Goal: Task Accomplishment & Management: Manage account settings

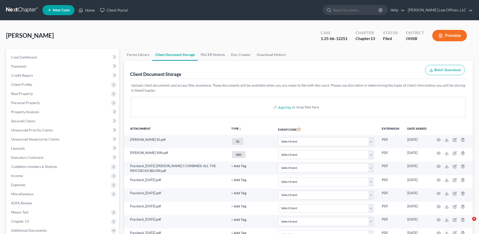
select select "7"
select select "52"
drag, startPoint x: 90, startPoint y: 11, endPoint x: 182, endPoint y: 39, distance: 96.3
click at [90, 11] on link "Home" at bounding box center [86, 10] width 21 height 9
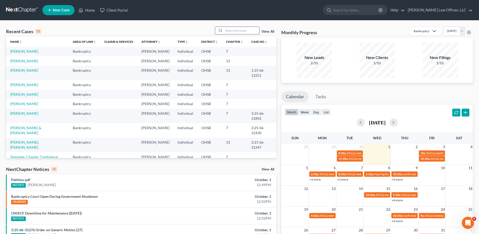
click at [232, 29] on input "search" at bounding box center [241, 30] width 35 height 7
type input "[PERSON_NAME]"
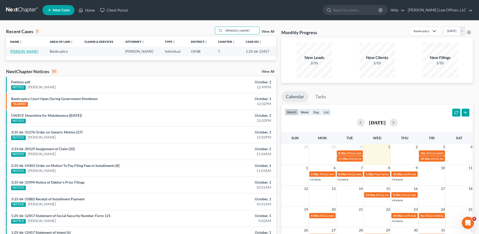
click at [20, 51] on link "[PERSON_NAME]" at bounding box center [24, 51] width 28 height 4
select select "1"
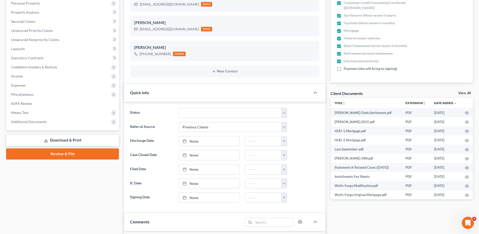
scroll to position [101, 0]
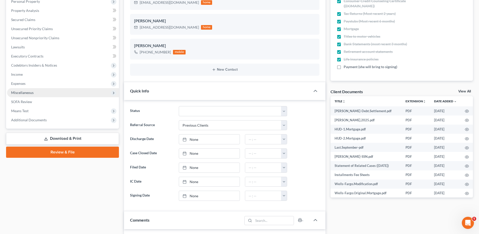
click at [19, 92] on span "Miscellaneous" at bounding box center [22, 92] width 22 height 4
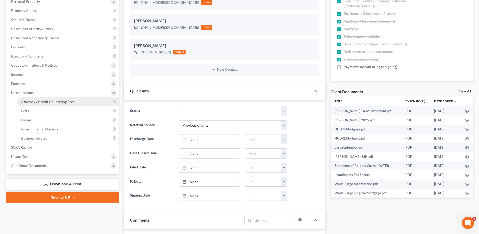
click at [30, 100] on span "Attorney / Credit Counseling Fees" at bounding box center [47, 101] width 53 height 4
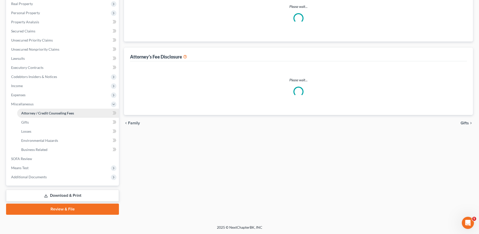
scroll to position [56, 0]
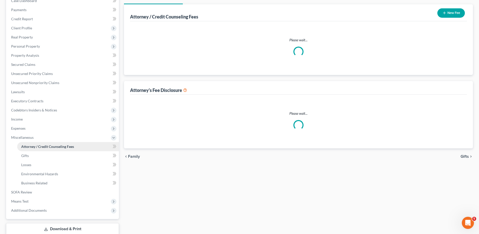
select select "1"
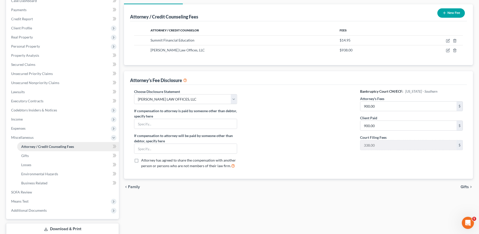
scroll to position [0, 0]
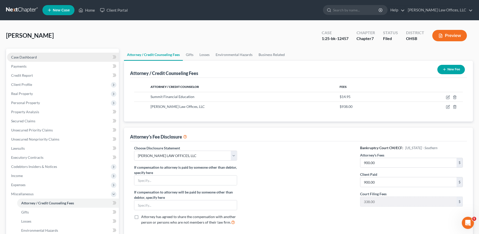
click at [15, 57] on span "Case Dashboard" at bounding box center [24, 57] width 26 height 4
select select "1"
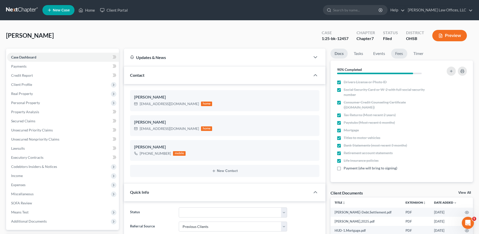
click at [400, 52] on link "Fees" at bounding box center [400, 54] width 16 height 10
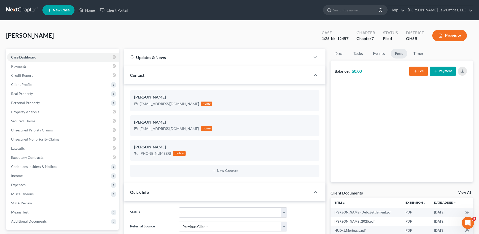
click at [416, 73] on icon "button" at bounding box center [416, 71] width 4 height 4
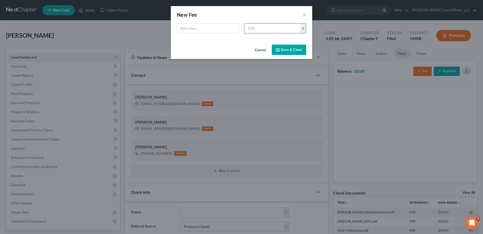
click at [255, 27] on input "text" at bounding box center [272, 29] width 56 height 10
type input "900"
click at [228, 27] on input "text" at bounding box center [208, 29] width 62 height 10
type input "Attorney Fee"
click at [294, 53] on button "Save & Close" at bounding box center [289, 49] width 34 height 11
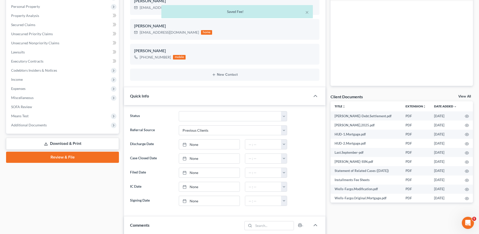
scroll to position [126, 0]
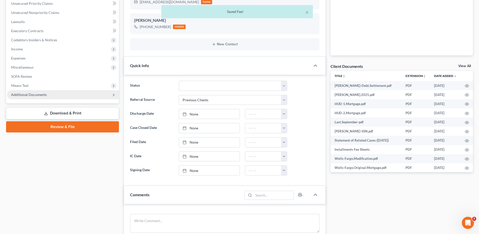
click at [42, 95] on span "Additional Documents" at bounding box center [29, 94] width 36 height 4
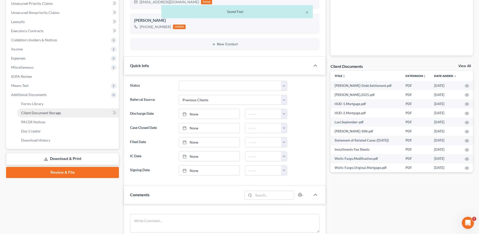
click at [44, 113] on span "Client Document Storage" at bounding box center [41, 112] width 40 height 4
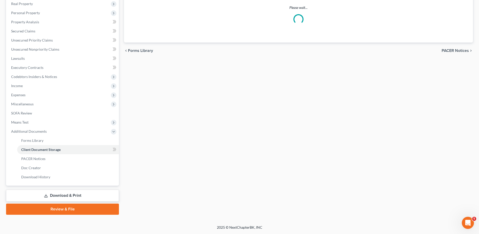
scroll to position [71, 0]
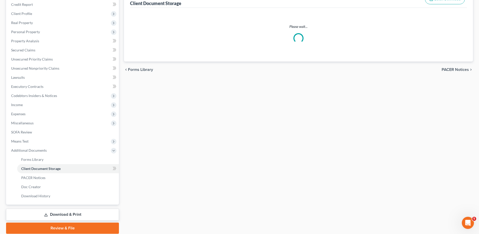
select select "7"
select select "37"
select select "52"
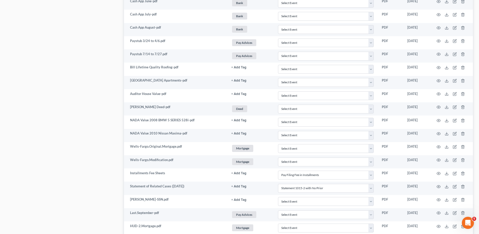
scroll to position [561, 0]
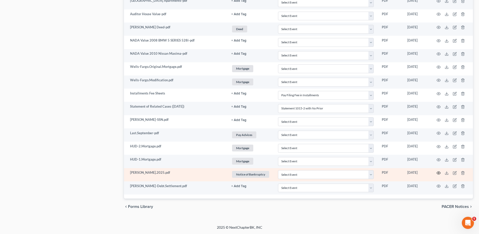
click at [438, 171] on icon "button" at bounding box center [439, 173] width 4 height 4
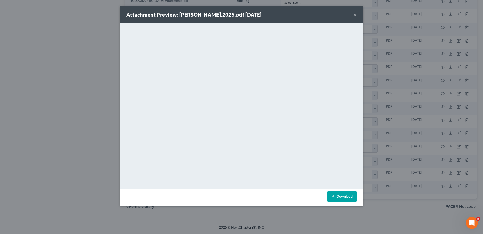
click at [355, 15] on button "×" at bounding box center [355, 15] width 4 height 6
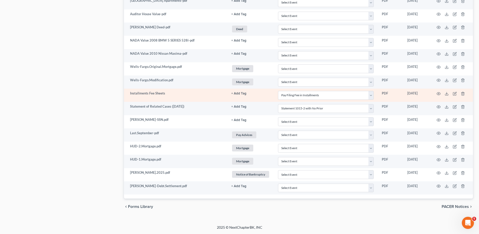
click at [241, 93] on button "+ Add Tag" at bounding box center [239, 93] width 15 height 3
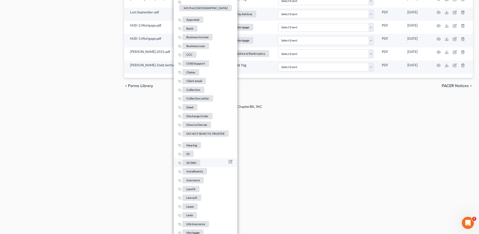
scroll to position [687, 0]
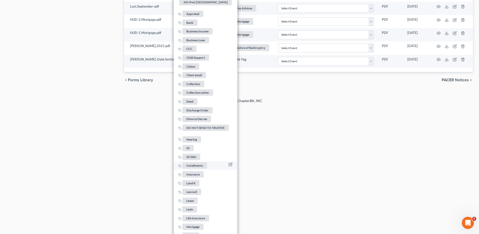
click at [199, 162] on span "Installments" at bounding box center [194, 165] width 25 height 6
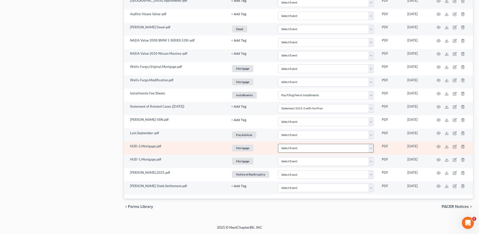
scroll to position [561, 0]
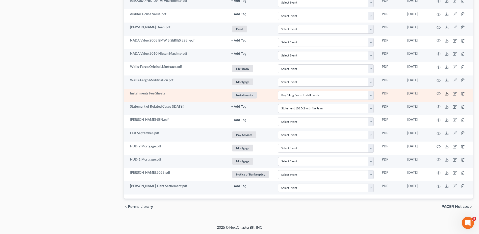
click at [447, 93] on line at bounding box center [447, 93] width 0 height 2
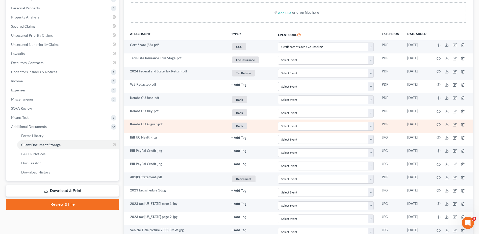
scroll to position [81, 0]
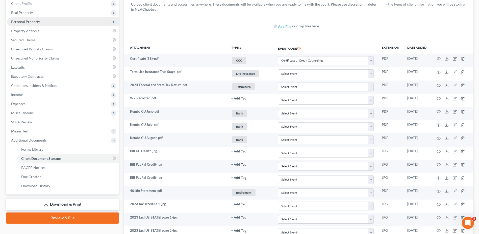
click at [32, 22] on span "Personal Property" at bounding box center [25, 21] width 29 height 4
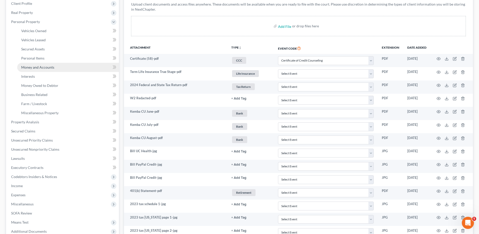
click at [45, 68] on span "Money and Accounts" at bounding box center [37, 67] width 33 height 4
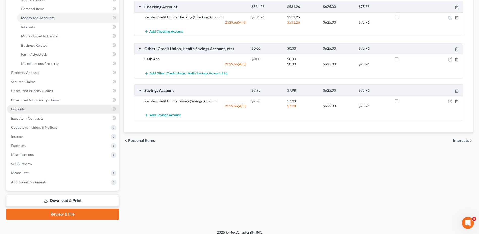
scroll to position [135, 0]
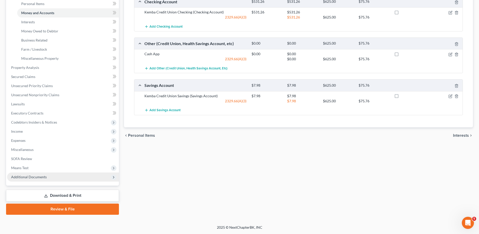
click at [42, 177] on span "Additional Documents" at bounding box center [29, 176] width 36 height 4
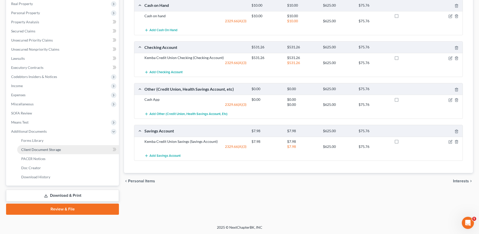
click at [49, 150] on span "Client Document Storage" at bounding box center [41, 149] width 40 height 4
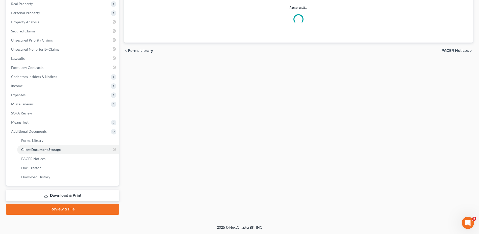
scroll to position [64, 0]
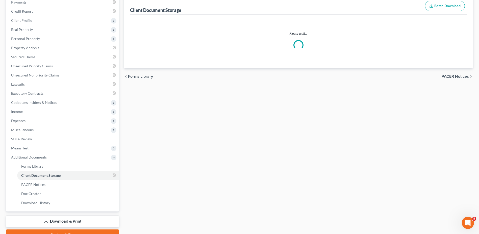
select select "7"
select select "37"
select select "52"
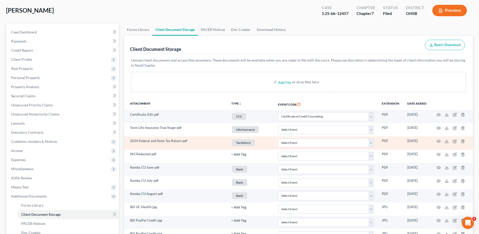
scroll to position [0, 0]
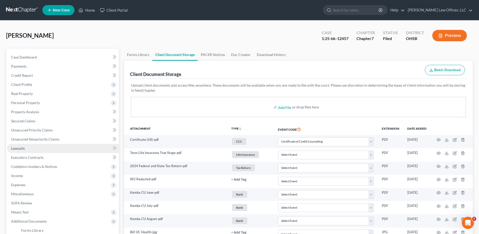
click at [24, 148] on span "Lawsuits" at bounding box center [18, 148] width 14 height 4
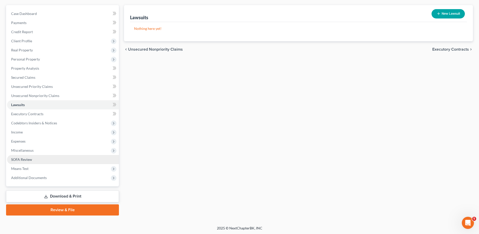
scroll to position [44, 0]
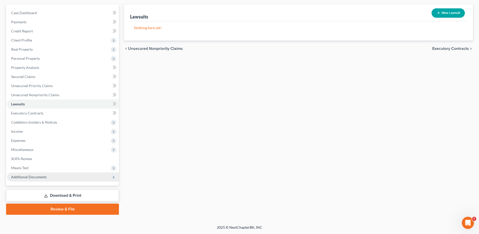
click at [31, 178] on span "Additional Documents" at bounding box center [29, 176] width 36 height 4
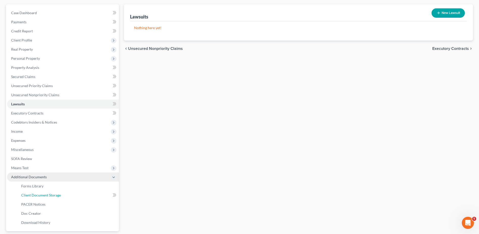
click at [33, 193] on span "Client Document Storage" at bounding box center [41, 195] width 40 height 4
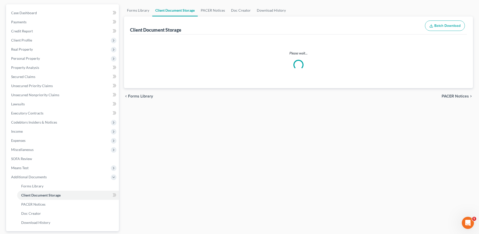
scroll to position [20, 0]
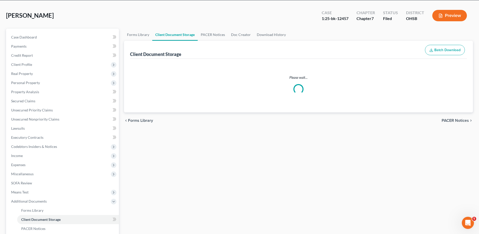
select select "7"
select select "37"
select select "52"
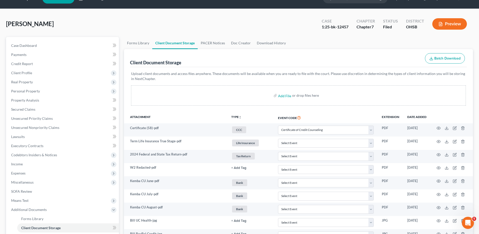
scroll to position [0, 0]
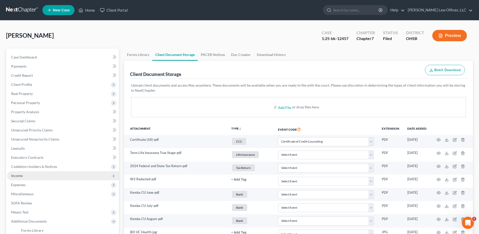
click at [19, 175] on span "Income" at bounding box center [17, 175] width 12 height 4
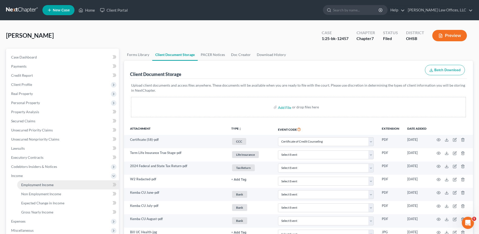
click at [31, 184] on span "Employment Income" at bounding box center [37, 184] width 32 height 4
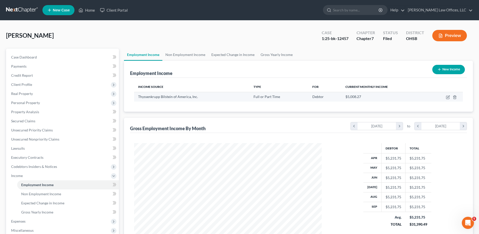
scroll to position [94, 198]
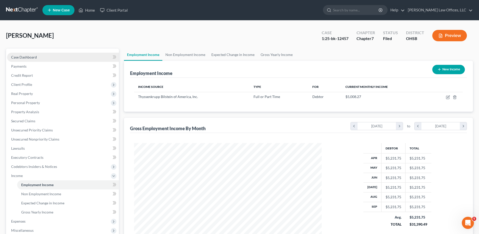
click at [28, 57] on span "Case Dashboard" at bounding box center [24, 57] width 26 height 4
select select "1"
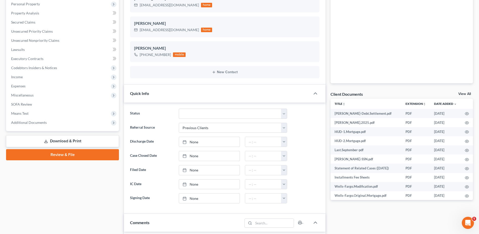
scroll to position [101, 0]
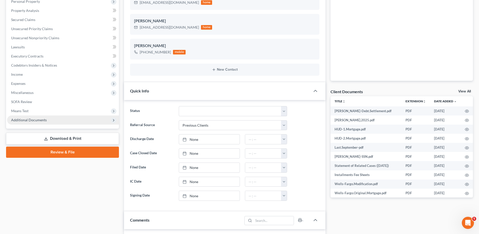
click at [39, 121] on span "Additional Documents" at bounding box center [29, 120] width 36 height 4
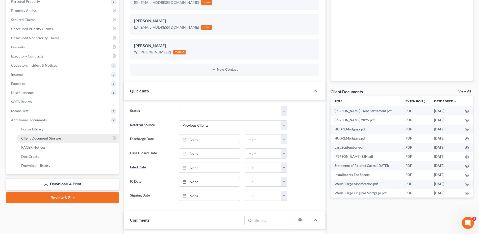
click at [37, 138] on span "Client Document Storage" at bounding box center [41, 138] width 40 height 4
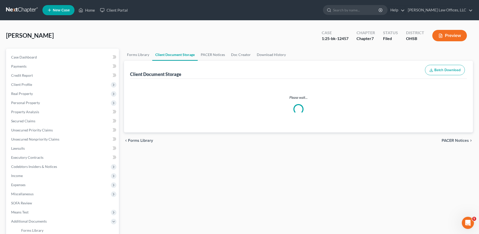
select select "7"
select select "37"
select select "52"
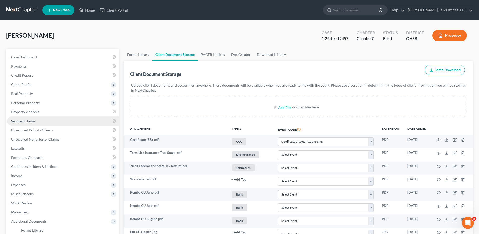
click at [30, 122] on span "Secured Claims" at bounding box center [23, 121] width 24 height 4
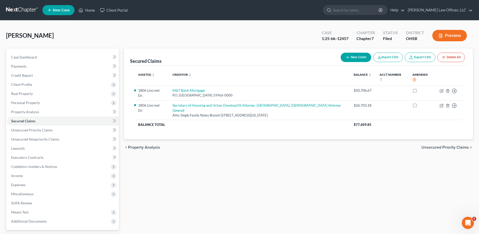
click at [452, 33] on button "Preview" at bounding box center [450, 35] width 35 height 11
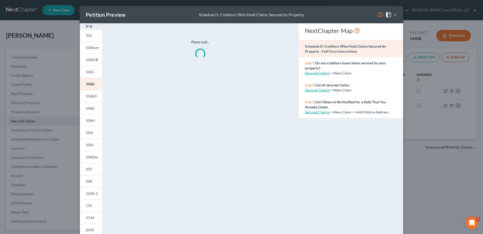
click at [88, 27] on img at bounding box center [89, 26] width 6 height 6
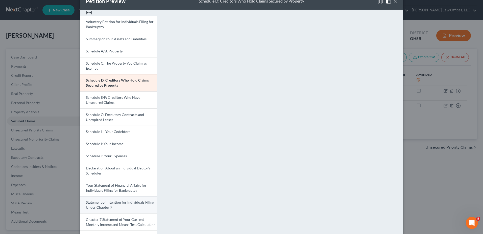
scroll to position [25, 0]
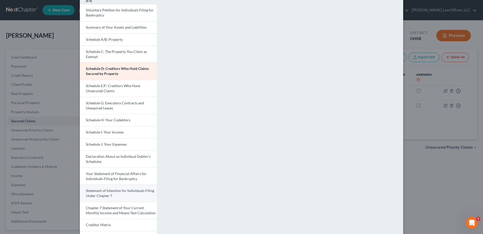
click at [109, 190] on span "Statement of Intention for Individuals Filing Under Chapter 7" at bounding box center [120, 192] width 68 height 9
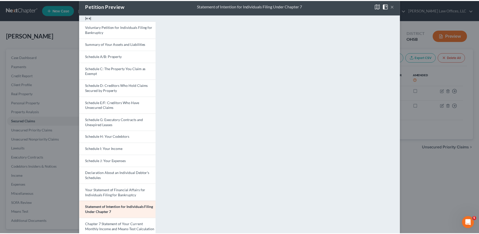
scroll to position [0, 0]
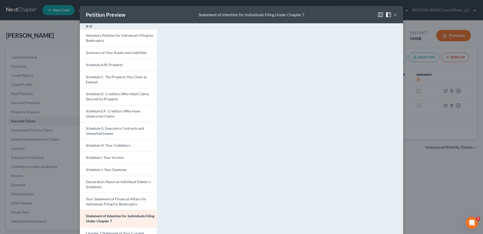
click at [394, 15] on button "×" at bounding box center [396, 15] width 4 height 6
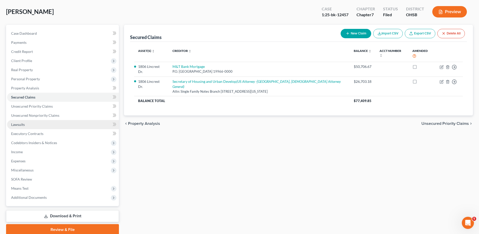
scroll to position [44, 0]
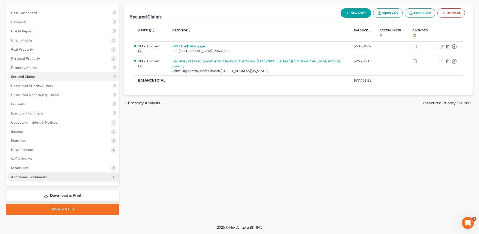
click at [28, 177] on span "Additional Documents" at bounding box center [29, 176] width 36 height 4
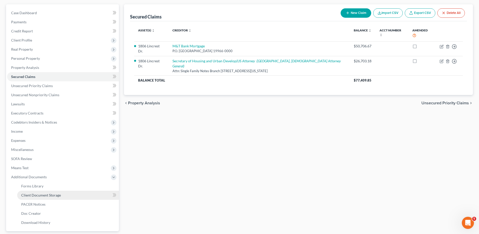
click at [33, 194] on span "Client Document Storage" at bounding box center [41, 195] width 40 height 4
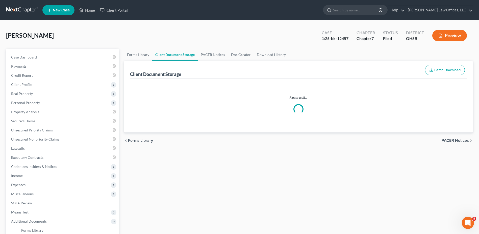
select select "7"
select select "37"
select select "52"
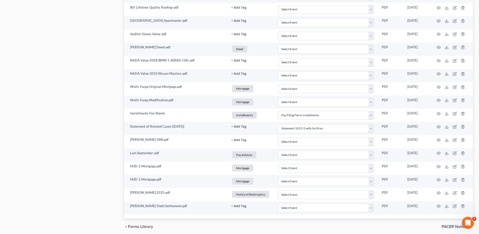
scroll to position [561, 0]
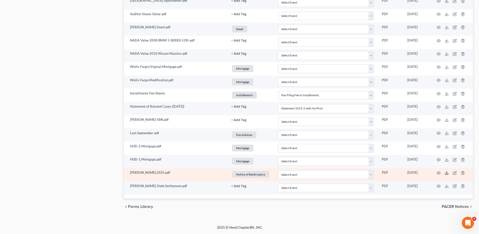
click at [447, 173] on icon at bounding box center [447, 173] width 4 height 4
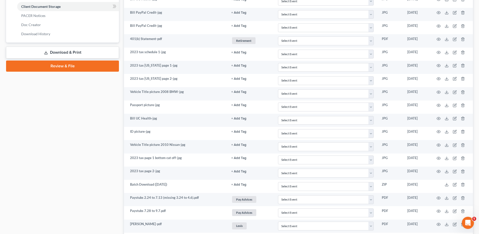
scroll to position [0, 0]
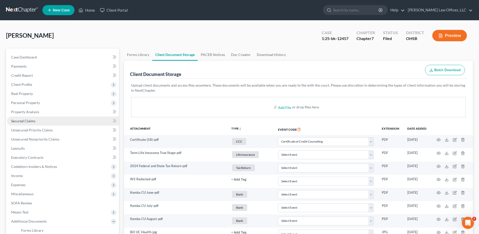
click at [29, 121] on span "Secured Claims" at bounding box center [23, 121] width 24 height 4
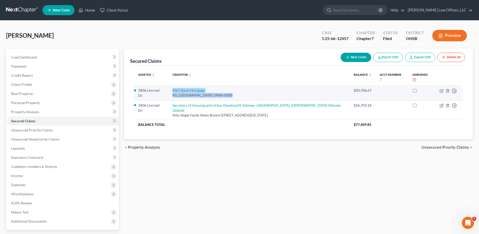
drag, startPoint x: 227, startPoint y: 91, endPoint x: 177, endPoint y: 87, distance: 50.2
click at [177, 87] on td "M&T Bank Mortgage P.O. [GEOGRAPHIC_DATA] 19966-0000" at bounding box center [259, 92] width 181 height 15
drag, startPoint x: 177, startPoint y: 87, endPoint x: 180, endPoint y: 88, distance: 3.3
copy td "M&T Bank Mortgage P.O. [STREET_ADDRESS]"
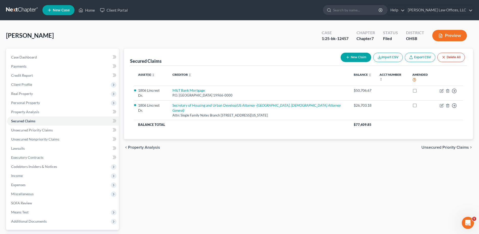
click at [213, 139] on div "chevron_left Property Analysis Unsecured Priority Claims chevron_right" at bounding box center [298, 147] width 349 height 16
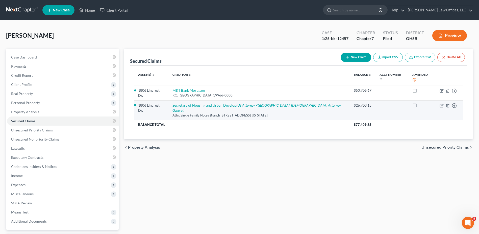
drag, startPoint x: 288, startPoint y: 105, endPoint x: 177, endPoint y: 101, distance: 111.8
click at [177, 101] on td "Secretary of Housing and [PERSON_NAME] ([DEMOGRAPHIC_DATA] Attorney -[GEOGRAPHI…" at bounding box center [259, 109] width 181 height 19
drag, startPoint x: 176, startPoint y: 101, endPoint x: 187, endPoint y: 105, distance: 11.4
copy td "Secretary of Housing and [PERSON_NAME] ([DEMOGRAPHIC_DATA] Attorney -[GEOGRAPHI…"
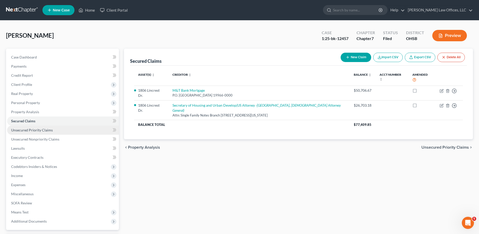
scroll to position [44, 0]
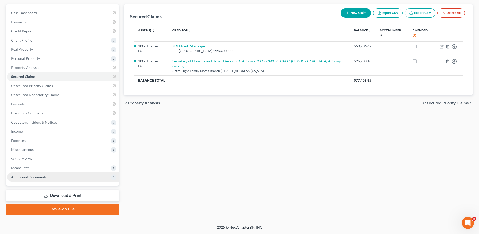
click at [34, 176] on span "Additional Documents" at bounding box center [29, 176] width 36 height 4
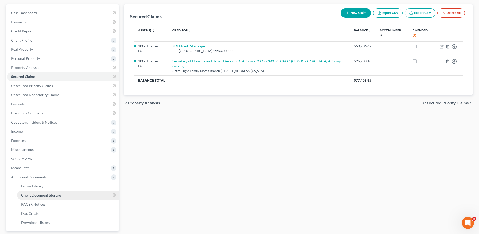
click at [36, 195] on span "Client Document Storage" at bounding box center [41, 195] width 40 height 4
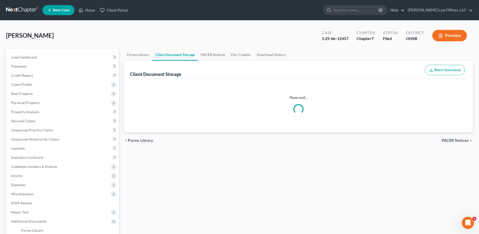
select select "7"
select select "37"
select select "52"
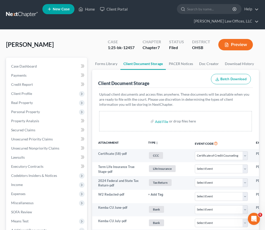
select select "7"
select select "37"
select select "52"
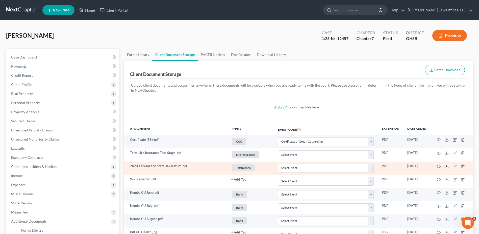
click at [447, 167] on icon at bounding box center [447, 166] width 4 height 4
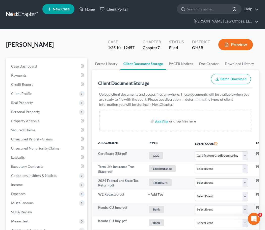
select select "7"
select select "37"
select select "52"
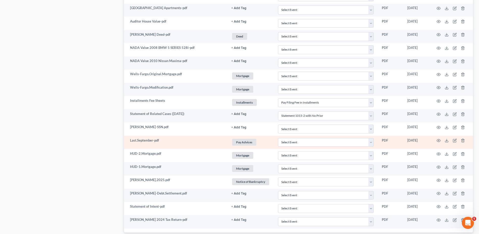
scroll to position [588, 0]
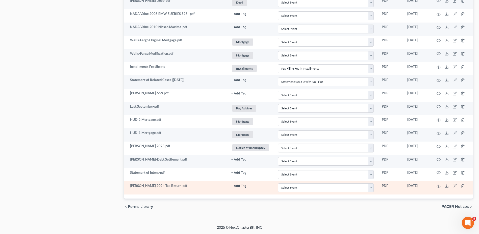
click at [239, 186] on button "+ Add Tag" at bounding box center [239, 185] width 15 height 3
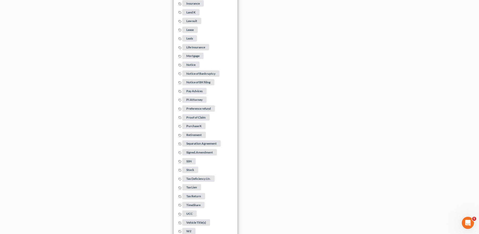
scroll to position [978, 0]
click at [196, 193] on span "Tax Return" at bounding box center [193, 195] width 23 height 6
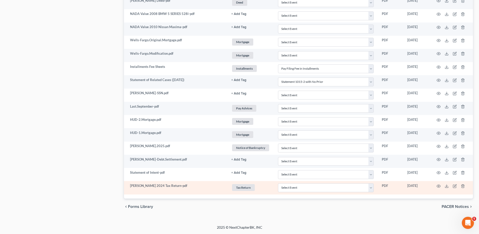
scroll to position [588, 0]
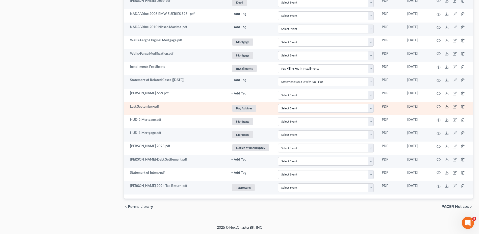
click at [446, 106] on icon at bounding box center [447, 106] width 4 height 4
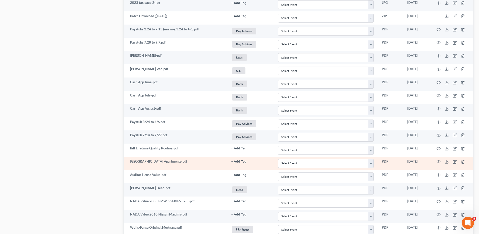
scroll to position [385, 0]
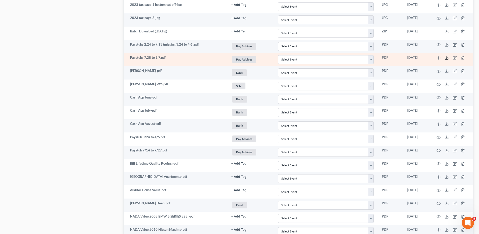
click at [447, 58] on icon at bounding box center [447, 58] width 4 height 4
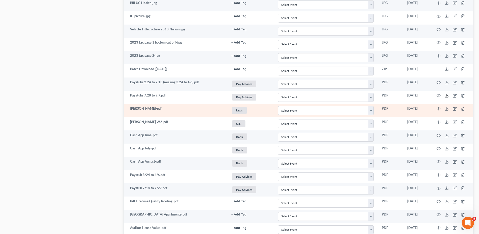
scroll to position [360, 0]
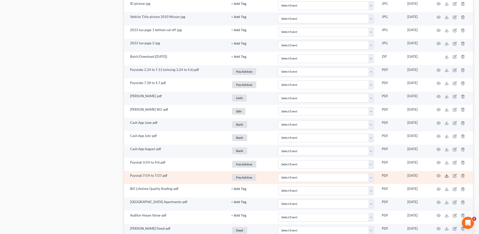
click at [447, 175] on icon at bounding box center [447, 175] width 4 height 4
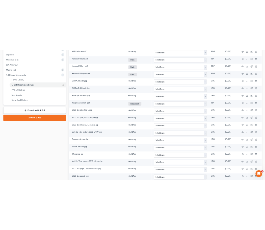
scroll to position [0, 0]
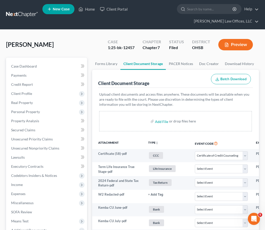
select select "7"
select select "37"
select select "52"
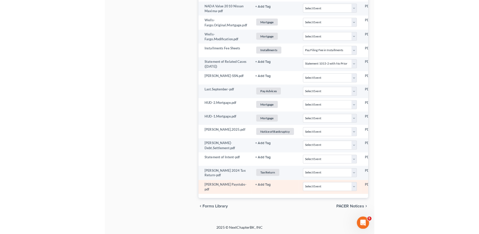
scroll to position [601, 0]
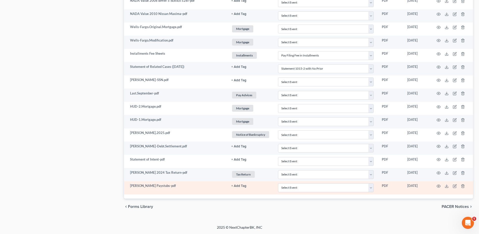
click at [240, 184] on button "+ Add Tag" at bounding box center [239, 185] width 15 height 3
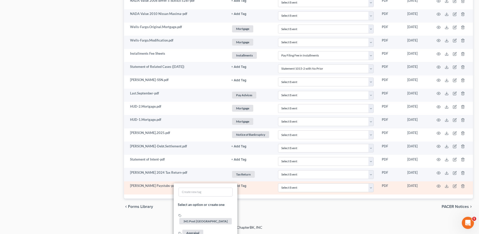
scroll to position [991, 0]
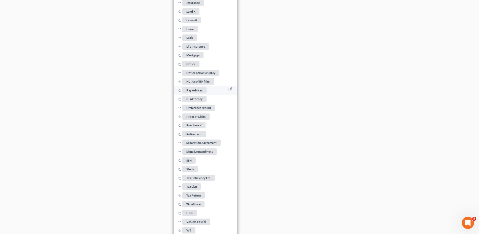
click at [203, 89] on span "Pay Advices" at bounding box center [194, 90] width 24 height 6
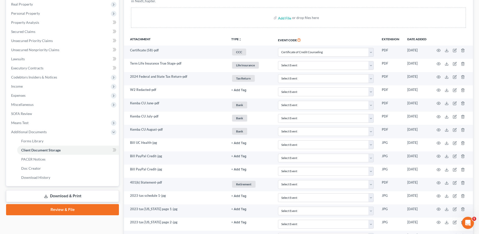
scroll to position [0, 0]
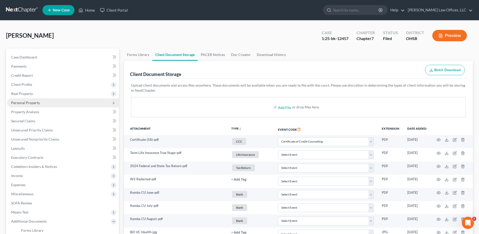
click at [21, 103] on span "Personal Property" at bounding box center [25, 102] width 29 height 4
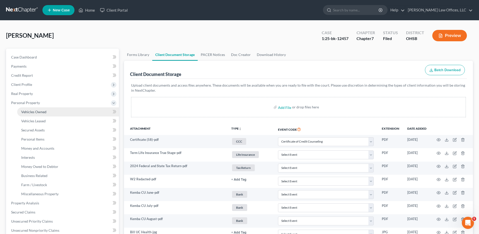
click at [31, 112] on span "Vehicles Owned" at bounding box center [33, 111] width 25 height 4
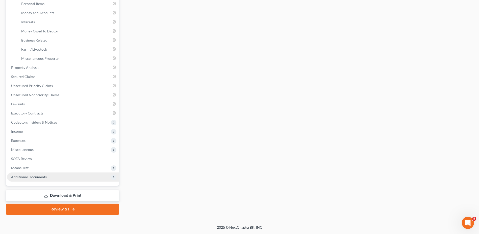
click at [27, 175] on span "Additional Documents" at bounding box center [29, 176] width 36 height 4
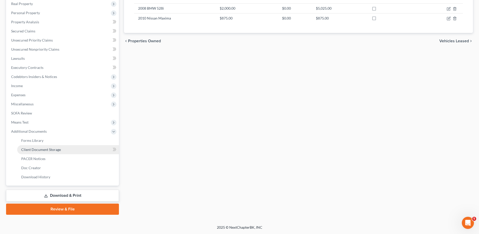
click at [47, 148] on span "Client Document Storage" at bounding box center [41, 149] width 40 height 4
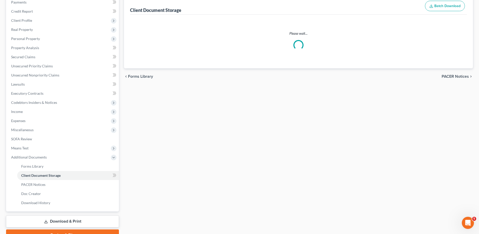
scroll to position [12, 0]
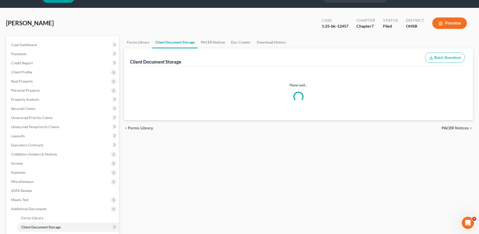
select select "7"
select select "37"
select select "52"
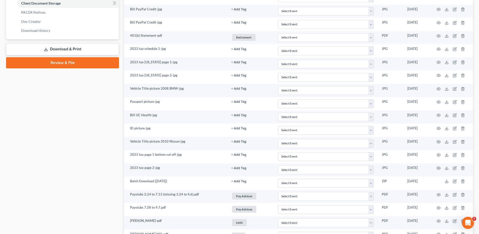
scroll to position [227, 0]
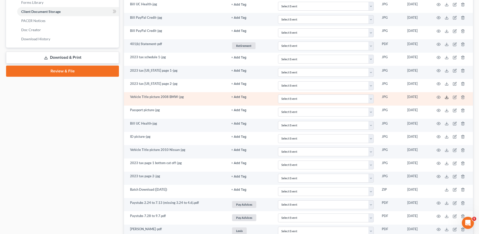
click at [447, 97] on polyline at bounding box center [447, 97] width 2 height 1
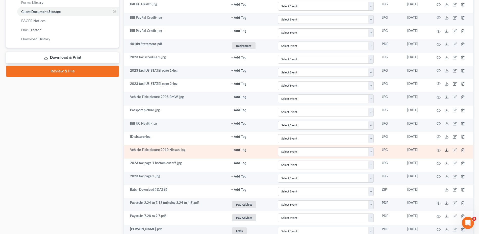
click at [447, 150] on icon at bounding box center [447, 150] width 4 height 4
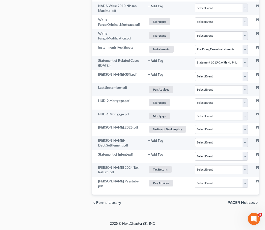
scroll to position [630, 0]
select select "7"
select select "37"
select select "52"
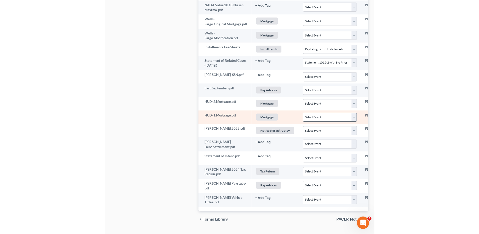
scroll to position [614, 0]
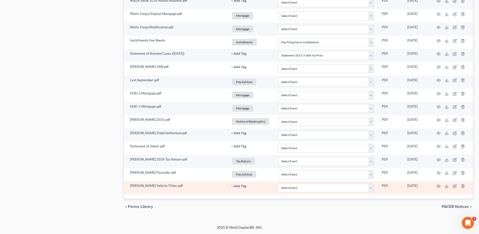
click at [243, 186] on button "+ Add Tag" at bounding box center [239, 185] width 15 height 3
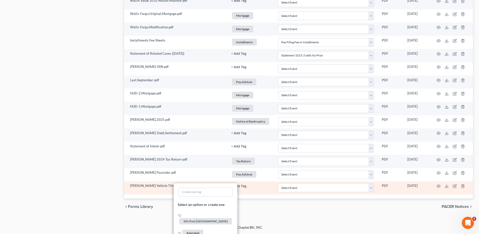
scroll to position [1004, 0]
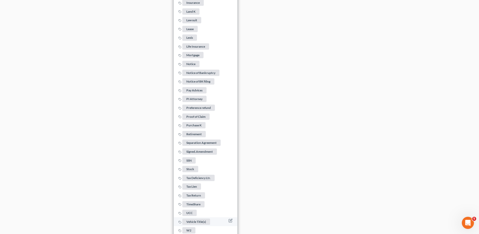
click at [198, 218] on span "Vehicle Title(s)" at bounding box center [196, 221] width 28 height 6
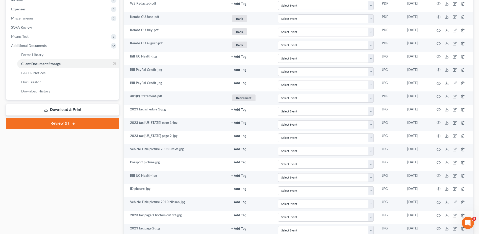
scroll to position [184, 0]
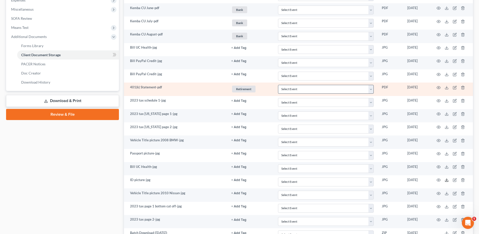
drag, startPoint x: 446, startPoint y: 179, endPoint x: 295, endPoint y: 92, distance: 174.4
click at [446, 179] on polyline at bounding box center [447, 179] width 2 height 1
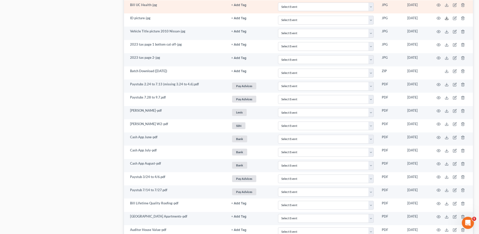
scroll to position [386, 0]
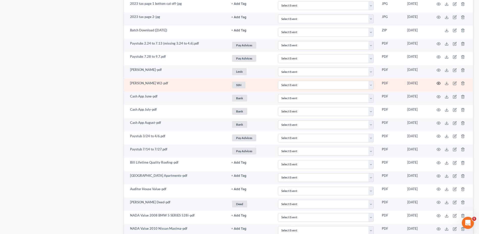
click at [439, 83] on circle "button" at bounding box center [439, 83] width 1 height 1
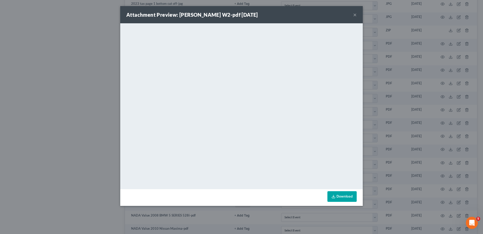
click at [355, 16] on button "×" at bounding box center [355, 15] width 4 height 6
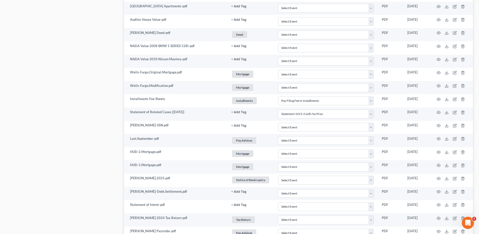
scroll to position [563, 0]
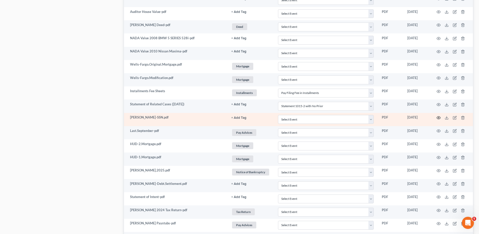
click at [438, 118] on icon "button" at bounding box center [439, 118] width 4 height 4
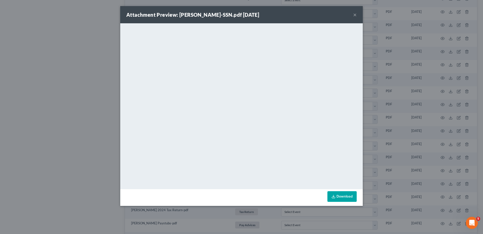
click at [355, 14] on button "×" at bounding box center [355, 15] width 4 height 6
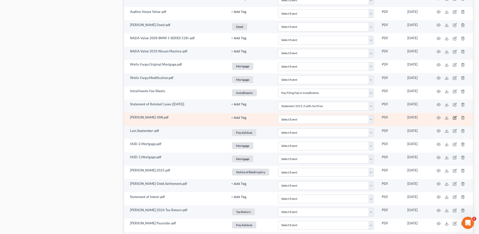
click at [455, 118] on icon "button" at bounding box center [455, 117] width 2 height 2
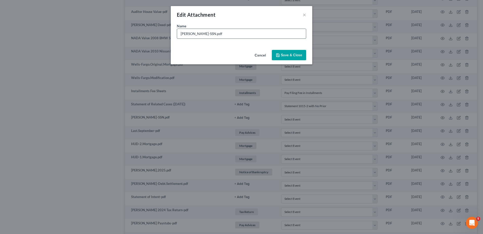
click at [197, 34] on input "[PERSON_NAME]-SSN.pdf" at bounding box center [241, 34] width 129 height 10
type input "[PERSON_NAME]-SSN Statement.pdf"
click at [285, 58] on button "Save & Close" at bounding box center [289, 55] width 34 height 11
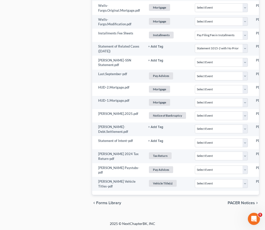
scroll to position [643, 0]
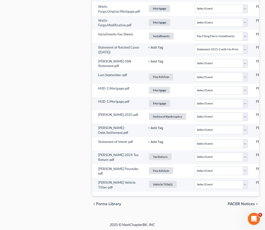
select select "7"
select select "37"
select select "52"
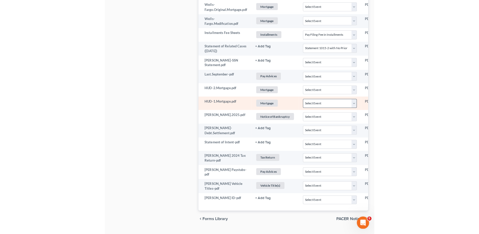
scroll to position [627, 0]
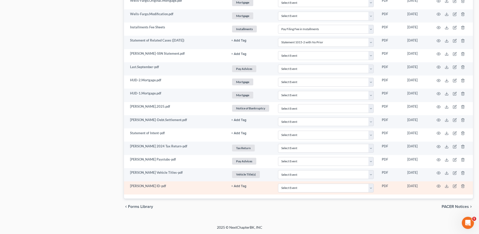
click at [237, 185] on button "+ Add Tag" at bounding box center [239, 185] width 15 height 3
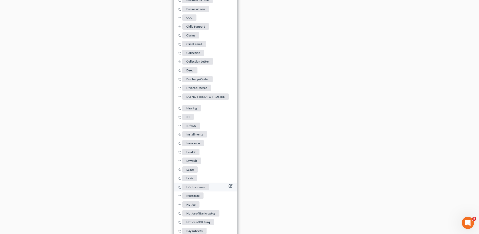
scroll to position [880, 0]
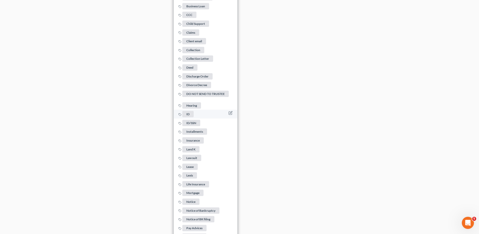
click at [191, 111] on span "ID" at bounding box center [187, 114] width 11 height 6
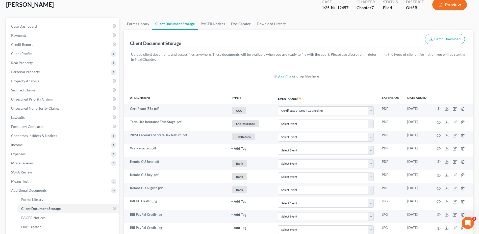
scroll to position [0, 0]
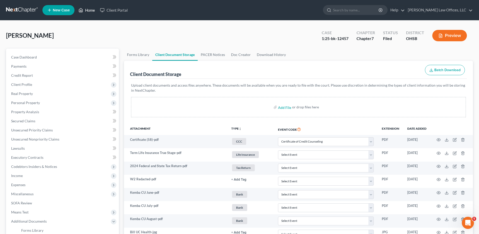
drag, startPoint x: 92, startPoint y: 10, endPoint x: 259, endPoint y: 22, distance: 168.1
click at [92, 10] on link "Home" at bounding box center [86, 10] width 21 height 9
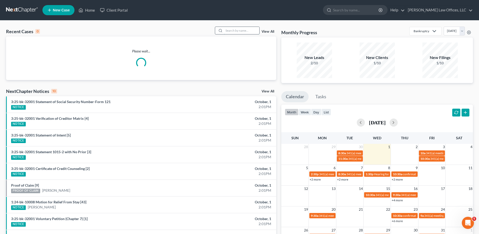
click at [251, 30] on input "search" at bounding box center [241, 30] width 35 height 7
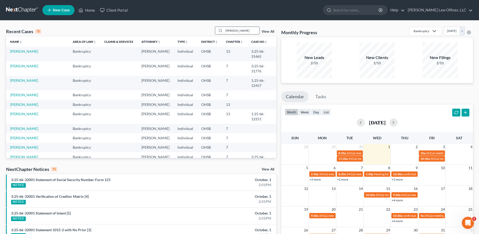
type input "[PERSON_NAME]"
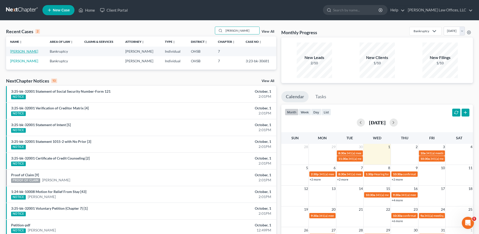
click at [29, 50] on link "[PERSON_NAME]" at bounding box center [24, 51] width 28 height 4
select select "4"
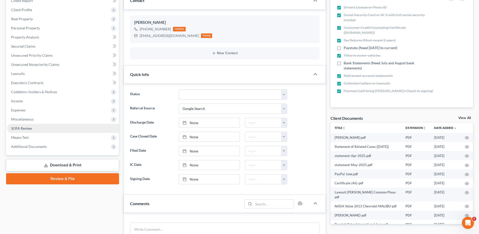
scroll to position [76, 0]
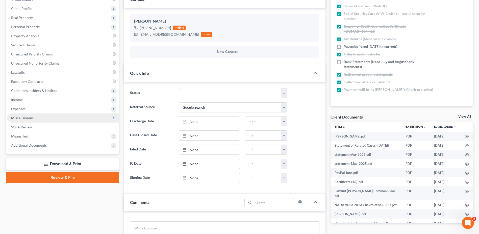
click at [28, 118] on span "Miscellaneous" at bounding box center [22, 118] width 22 height 4
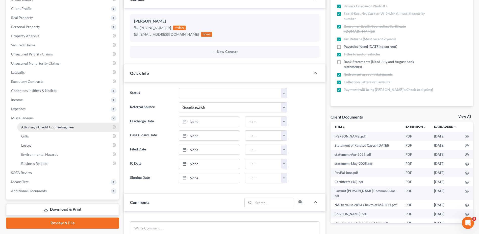
click at [30, 126] on span "Attorney / Credit Counseling Fees" at bounding box center [47, 127] width 53 height 4
select select "1"
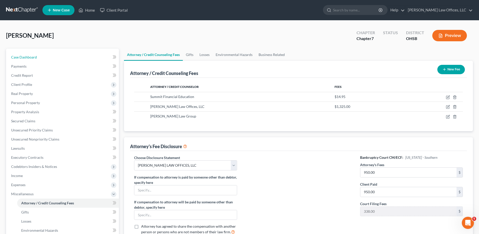
click at [35, 57] on span "Case Dashboard" at bounding box center [24, 57] width 26 height 4
select select "4"
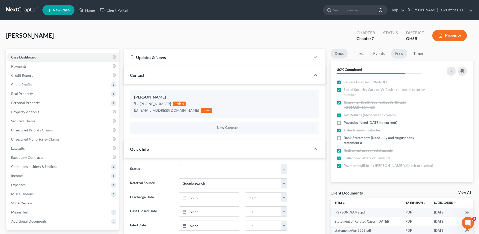
click at [397, 54] on link "Fees" at bounding box center [400, 54] width 16 height 10
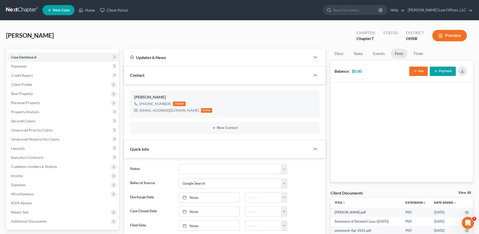
click at [415, 71] on line "button" at bounding box center [416, 71] width 2 height 0
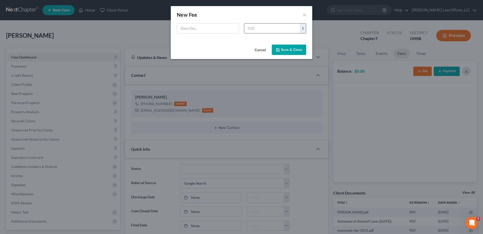
click at [268, 26] on input "text" at bounding box center [272, 29] width 56 height 10
type input "950"
click at [219, 28] on input "text" at bounding box center [208, 29] width 62 height 10
type input "Attorney Fee"
click at [294, 50] on button "Save & Close" at bounding box center [289, 49] width 34 height 11
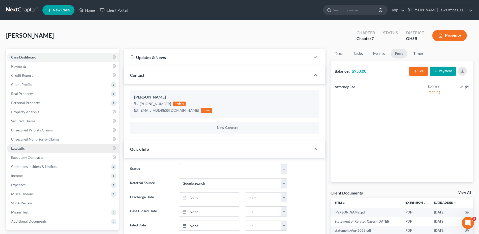
click at [22, 146] on span "Lawsuits" at bounding box center [18, 148] width 14 height 4
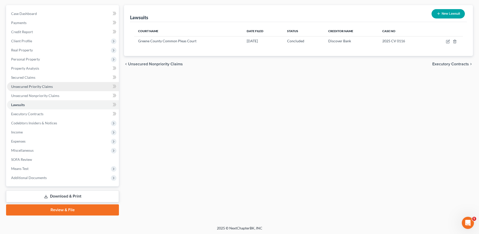
scroll to position [44, 0]
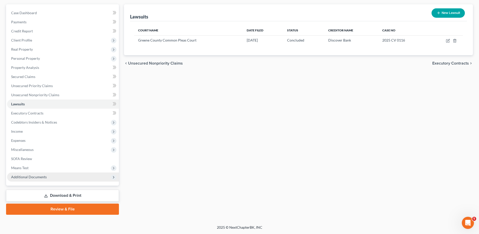
click at [36, 181] on span "Additional Documents" at bounding box center [63, 176] width 112 height 9
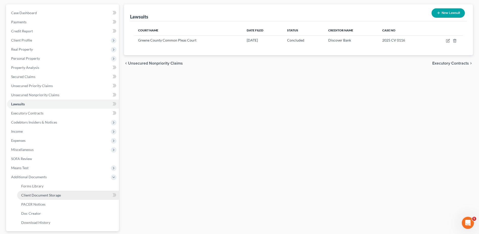
click at [36, 194] on span "Client Document Storage" at bounding box center [41, 195] width 40 height 4
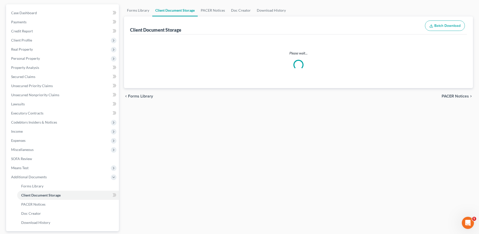
scroll to position [44, 0]
select select "7"
select select "52"
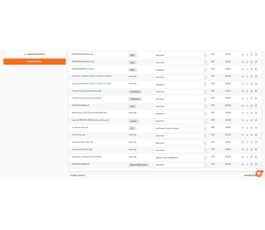
scroll to position [297, 0]
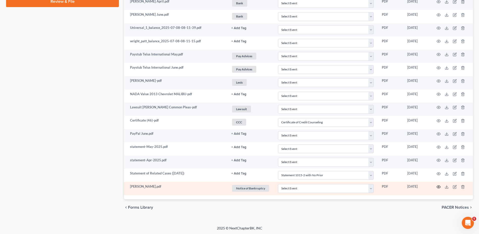
click at [439, 186] on icon "button" at bounding box center [439, 187] width 4 height 4
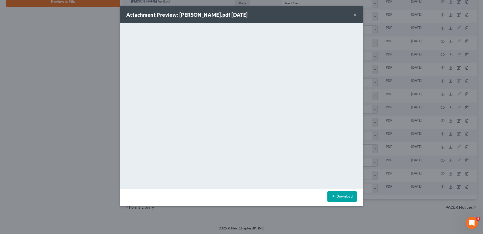
click at [355, 15] on button "×" at bounding box center [355, 15] width 4 height 6
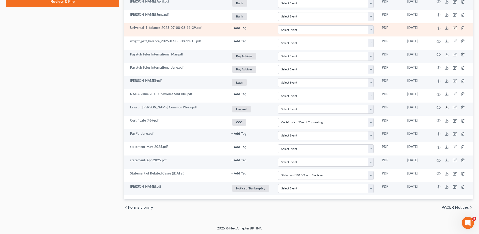
click at [446, 106] on icon at bounding box center [447, 107] width 4 height 4
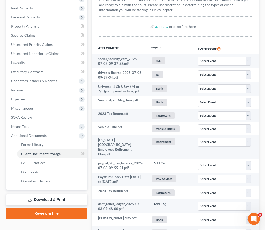
scroll to position [19, 0]
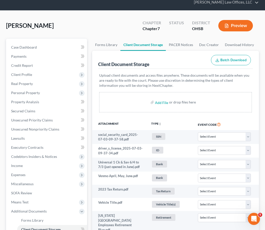
click at [85, 32] on div "[PERSON_NAME] Upgraded Chapter Chapter 7 Status District OHSB Preview" at bounding box center [132, 28] width 253 height 22
click at [21, 137] on span "Lawsuits" at bounding box center [18, 138] width 14 height 4
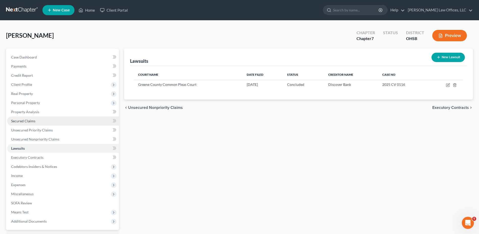
click at [21, 122] on span "Secured Claims" at bounding box center [23, 121] width 24 height 4
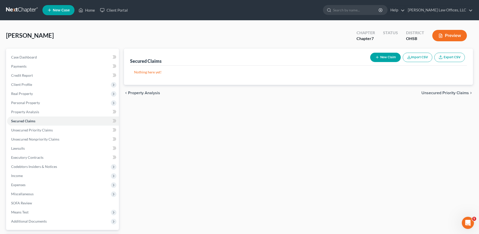
click at [453, 36] on button "Preview" at bounding box center [450, 35] width 35 height 11
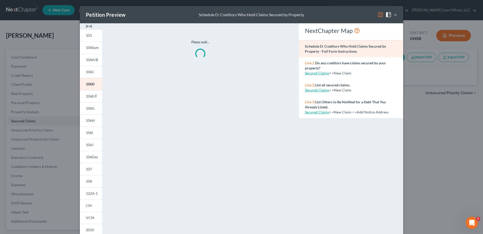
click at [86, 26] on img at bounding box center [89, 26] width 6 height 6
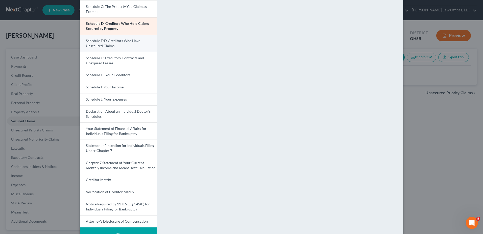
scroll to position [76, 0]
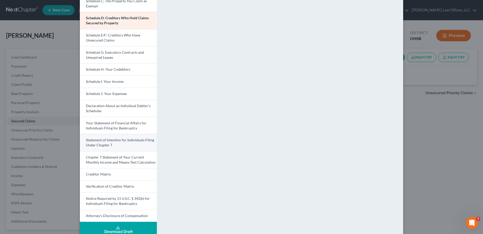
click at [103, 140] on span "Statement of Intention for Individuals Filing Under Chapter 7" at bounding box center [120, 141] width 68 height 9
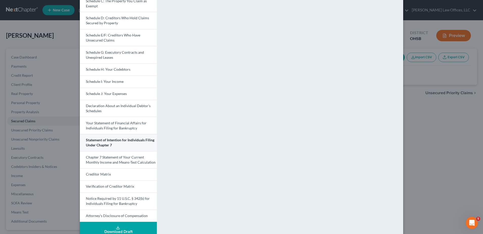
click at [123, 139] on span "Statement of Intention for Individuals Filing Under Chapter 7" at bounding box center [120, 141] width 68 height 9
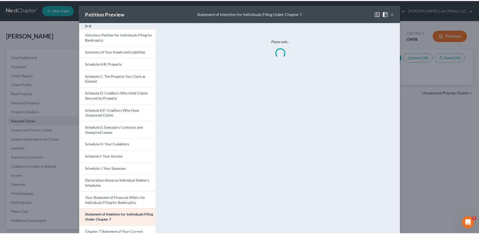
scroll to position [0, 0]
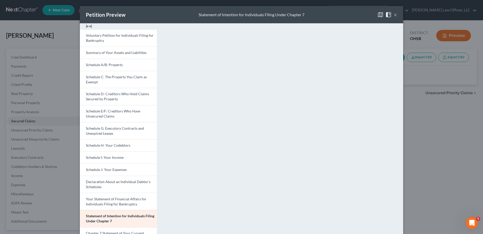
click at [394, 14] on button "×" at bounding box center [396, 15] width 4 height 6
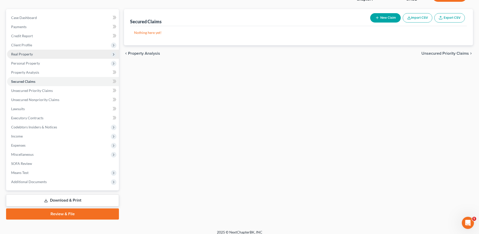
scroll to position [44, 0]
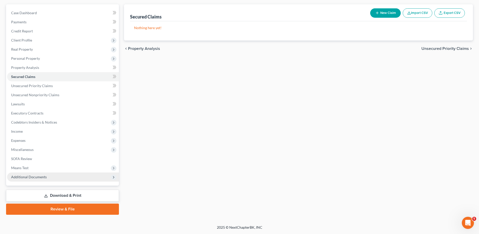
click at [30, 176] on span "Additional Documents" at bounding box center [29, 176] width 36 height 4
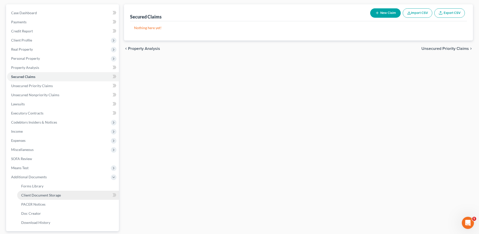
click at [33, 193] on span "Client Document Storage" at bounding box center [41, 195] width 40 height 4
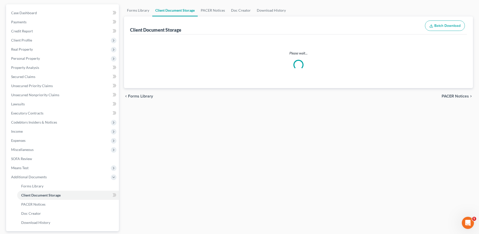
scroll to position [26, 0]
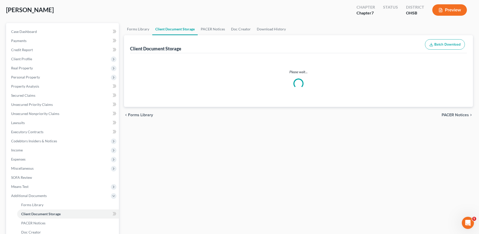
select select "7"
select select "52"
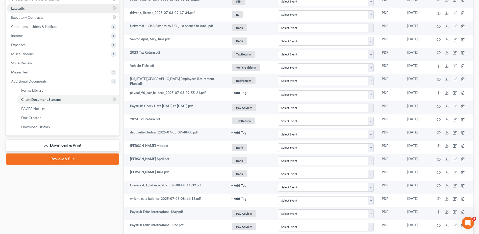
scroll to position [25, 0]
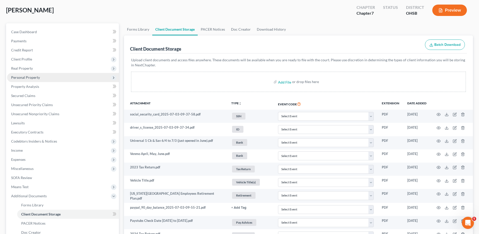
click at [29, 75] on span "Personal Property" at bounding box center [25, 77] width 29 height 4
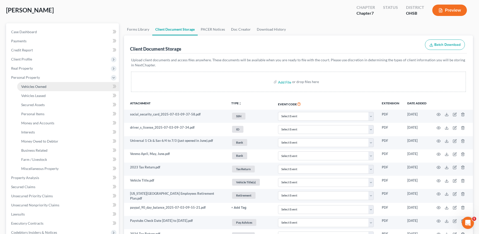
click at [33, 85] on span "Vehicles Owned" at bounding box center [33, 86] width 25 height 4
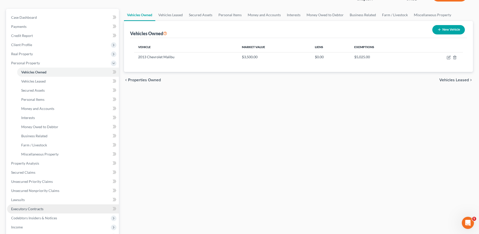
scroll to position [135, 0]
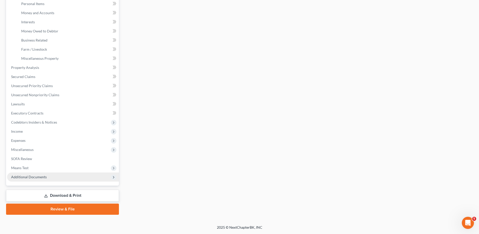
click at [30, 176] on span "Additional Documents" at bounding box center [29, 176] width 36 height 4
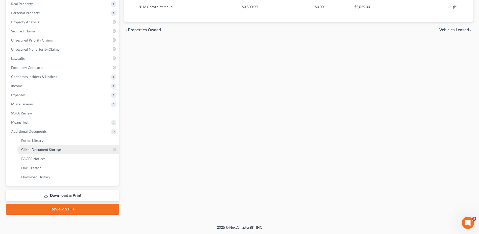
click at [40, 148] on span "Client Document Storage" at bounding box center [41, 149] width 40 height 4
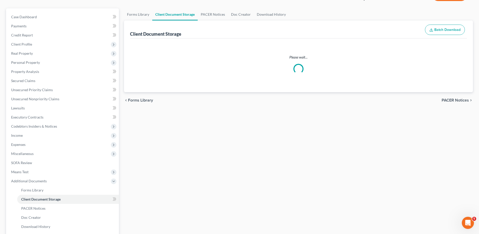
scroll to position [12, 0]
select select "7"
select select "52"
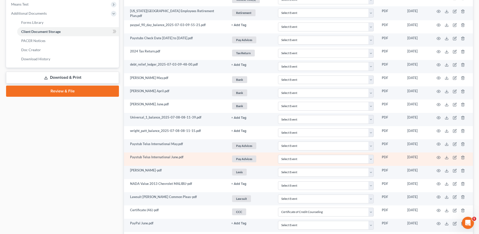
scroll to position [196, 0]
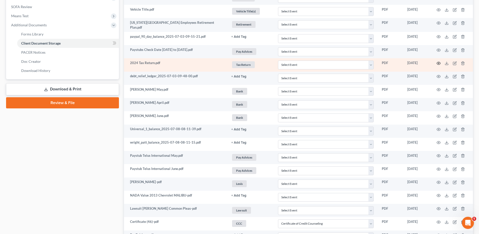
click at [437, 62] on icon "button" at bounding box center [439, 63] width 4 height 4
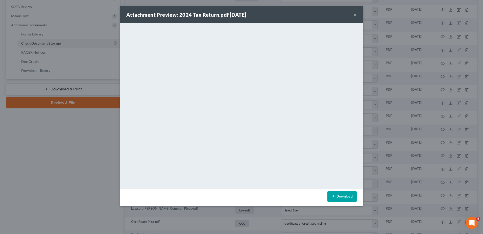
click at [355, 16] on button "×" at bounding box center [355, 15] width 4 height 6
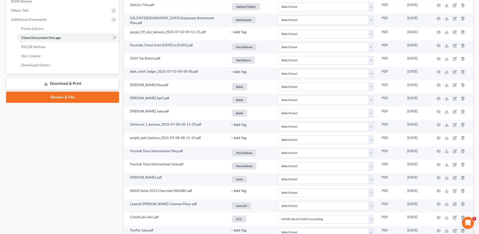
scroll to position [298, 0]
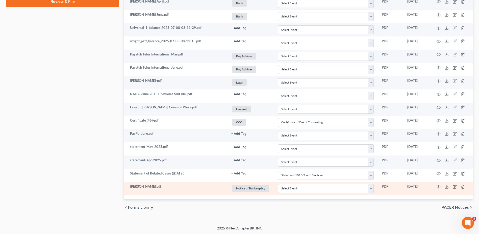
select select "7"
select select "52"
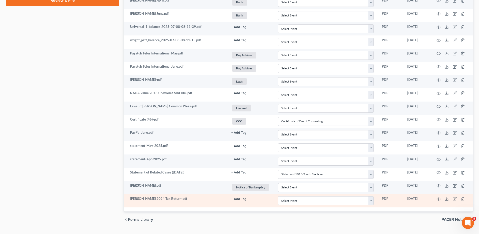
click at [239, 199] on button "+ Add Tag" at bounding box center [239, 198] width 15 height 3
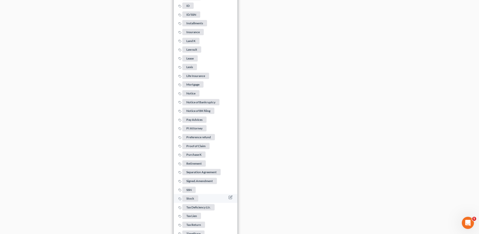
scroll to position [700, 0]
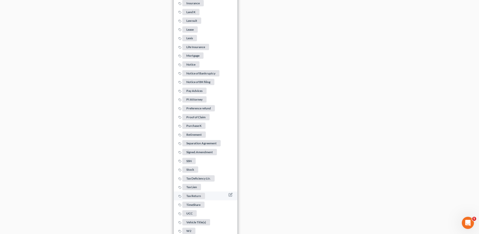
click at [198, 192] on span "Tax Return" at bounding box center [193, 195] width 23 height 6
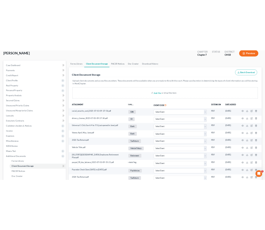
scroll to position [0, 0]
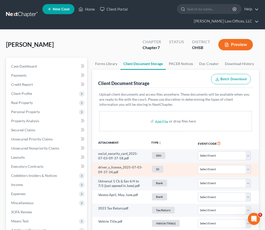
select select "7"
select select "52"
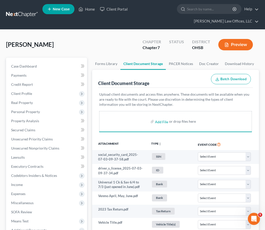
select select "7"
select select "52"
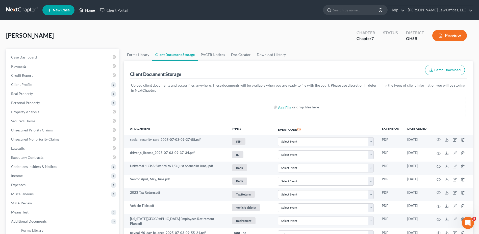
drag, startPoint x: 88, startPoint y: 11, endPoint x: 230, endPoint y: 29, distance: 142.9
click at [88, 11] on link "Home" at bounding box center [86, 10] width 21 height 9
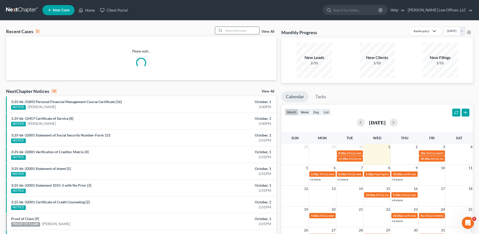
click at [249, 32] on input "search" at bounding box center [241, 30] width 35 height 7
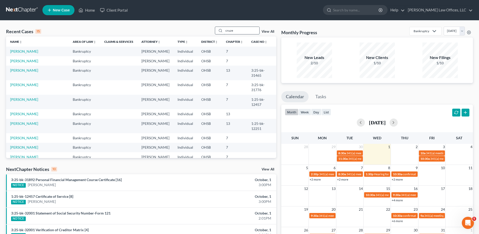
type input "cruze"
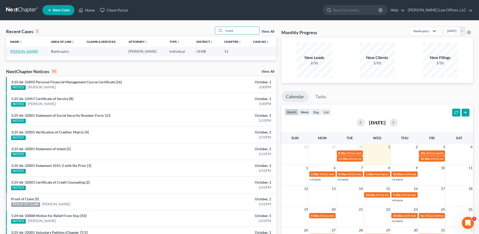
click at [25, 51] on link "[PERSON_NAME]" at bounding box center [24, 51] width 28 height 4
select select "1"
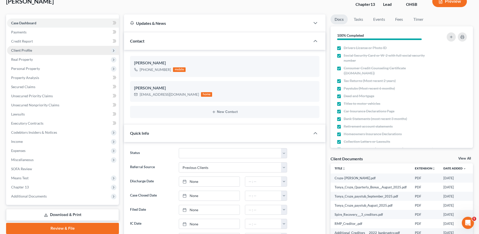
scroll to position [76, 0]
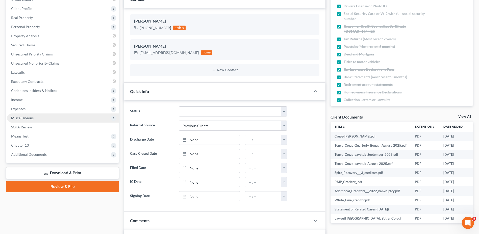
click at [22, 117] on span "Miscellaneous" at bounding box center [22, 118] width 22 height 4
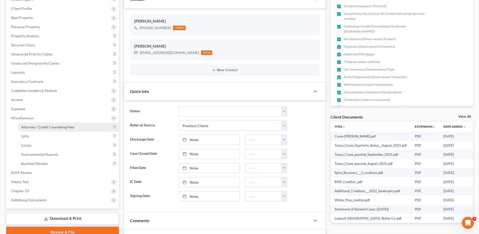
click at [28, 126] on span "Attorney / Credit Counseling Fees" at bounding box center [47, 127] width 53 height 4
select select "1"
select select "2"
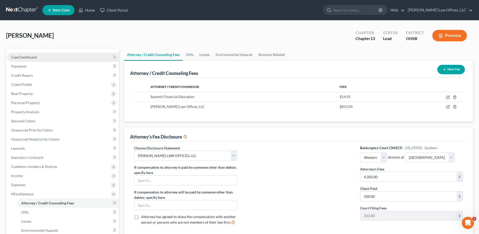
click at [24, 56] on span "Case Dashboard" at bounding box center [24, 57] width 26 height 4
select select "1"
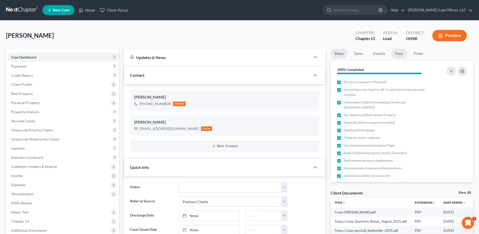
click at [397, 54] on link "Fees" at bounding box center [400, 54] width 16 height 10
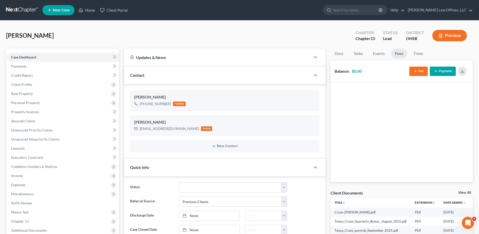
click at [415, 71] on icon "button" at bounding box center [416, 71] width 4 height 4
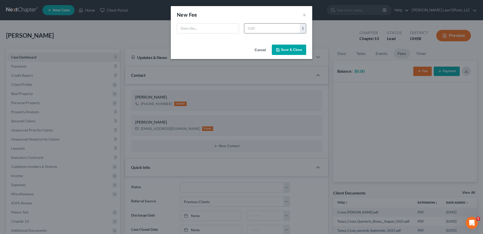
click at [254, 28] on input "text" at bounding box center [272, 29] width 56 height 10
type input "500"
click at [203, 29] on input "text" at bounding box center [208, 29] width 62 height 10
type input "Attorney Fee"
click at [298, 48] on button "Save & Close" at bounding box center [289, 49] width 34 height 11
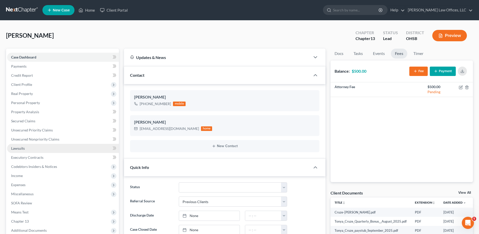
click at [22, 147] on span "Lawsuits" at bounding box center [18, 148] width 14 height 4
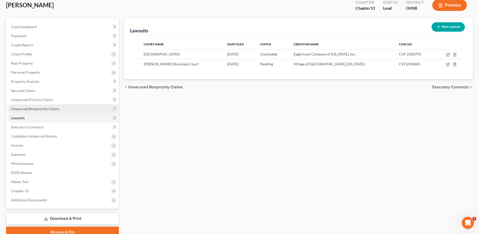
scroll to position [53, 0]
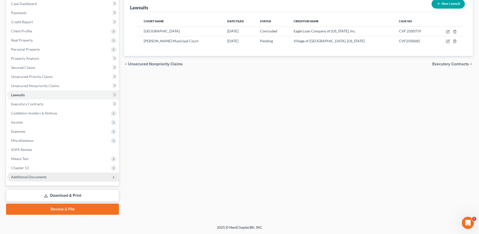
click at [31, 177] on span "Additional Documents" at bounding box center [29, 176] width 36 height 4
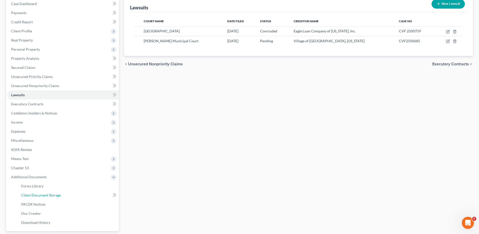
click at [43, 194] on span "Client Document Storage" at bounding box center [41, 195] width 40 height 4
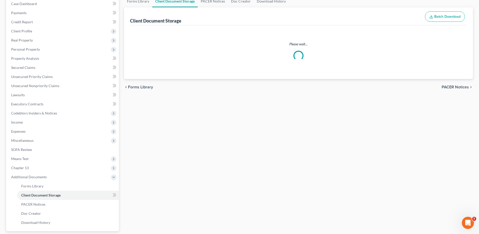
scroll to position [28, 0]
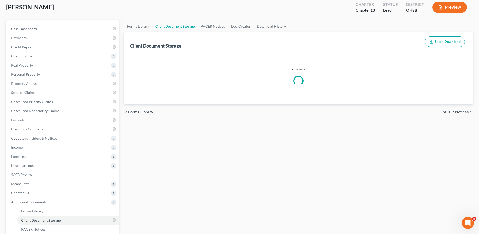
select select "7"
select select "53"
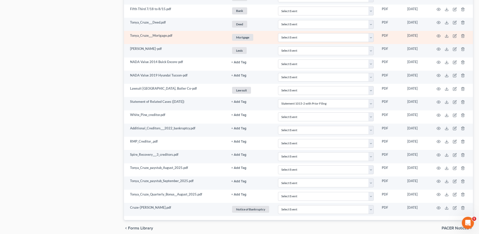
scroll to position [640, 0]
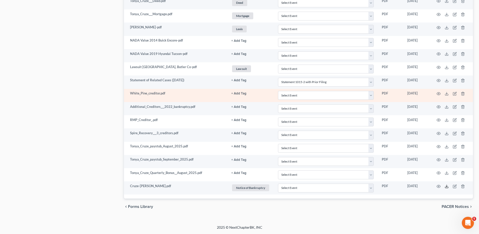
drag, startPoint x: 446, startPoint y: 187, endPoint x: 360, endPoint y: 90, distance: 129.8
click at [446, 187] on icon at bounding box center [447, 186] width 4 height 4
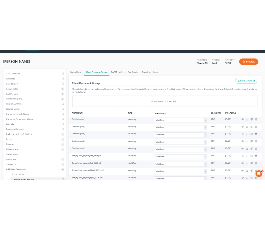
scroll to position [0, 0]
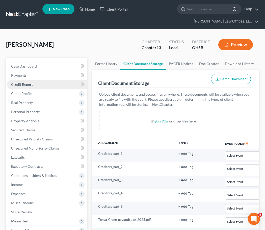
select select "7"
select select "53"
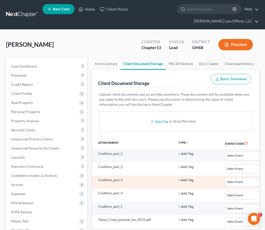
select select "7"
select select "53"
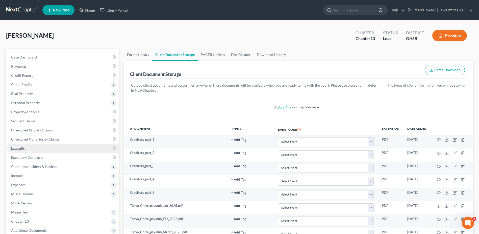
click at [20, 147] on span "Lawsuits" at bounding box center [18, 148] width 14 height 4
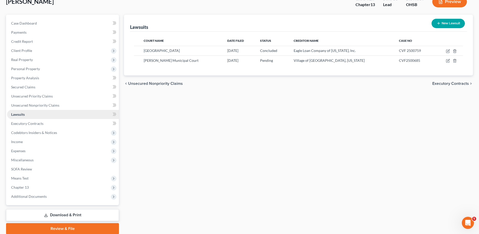
scroll to position [53, 0]
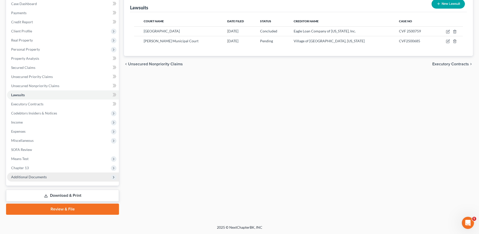
click at [27, 177] on span "Additional Documents" at bounding box center [29, 176] width 36 height 4
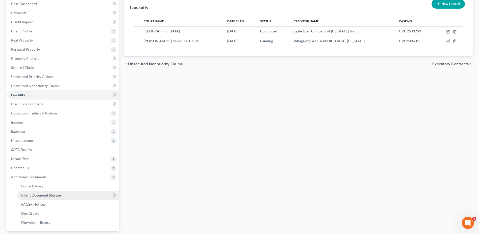
click at [33, 193] on span "Client Document Storage" at bounding box center [41, 195] width 40 height 4
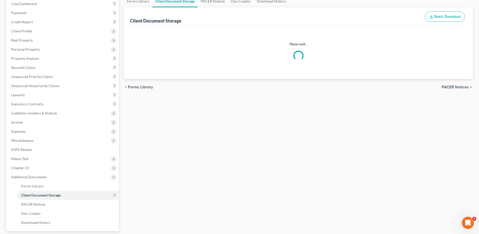
scroll to position [28, 0]
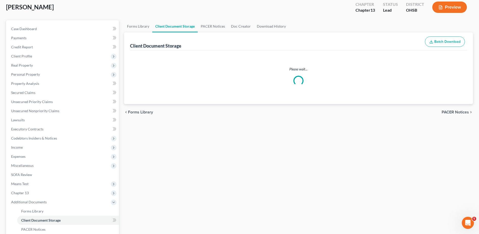
select select "7"
select select "53"
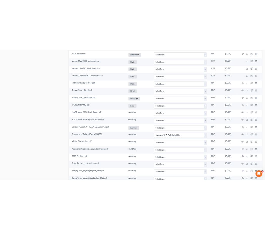
scroll to position [581, 0]
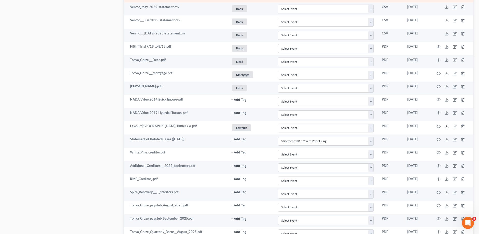
drag, startPoint x: 446, startPoint y: 126, endPoint x: 346, endPoint y: 2, distance: 159.6
click at [446, 126] on polyline at bounding box center [447, 126] width 2 height 1
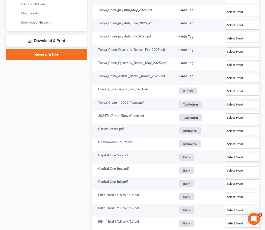
scroll to position [0, 0]
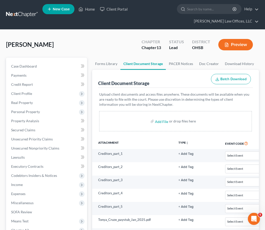
select select "7"
select select "53"
select select "7"
select select "53"
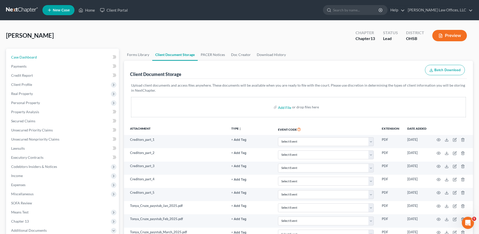
drag, startPoint x: 32, startPoint y: 57, endPoint x: 212, endPoint y: 71, distance: 181.0
click at [32, 57] on span "Case Dashboard" at bounding box center [24, 57] width 26 height 4
select select "1"
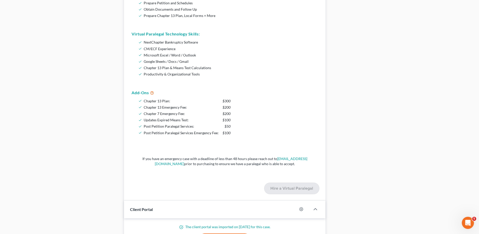
scroll to position [76, 0]
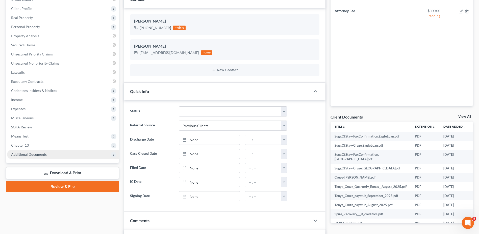
drag, startPoint x: 22, startPoint y: 153, endPoint x: 26, endPoint y: 153, distance: 4.5
click at [22, 153] on span "Additional Documents" at bounding box center [29, 154] width 36 height 4
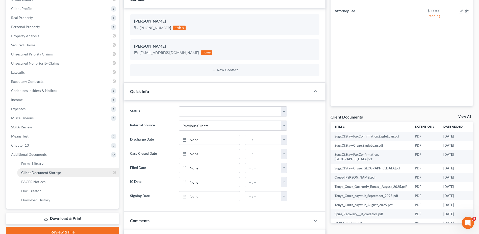
click at [41, 173] on span "Client Document Storage" at bounding box center [41, 172] width 40 height 4
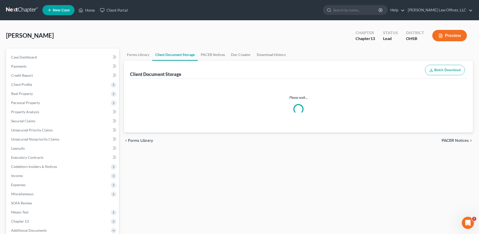
select select "7"
select select "53"
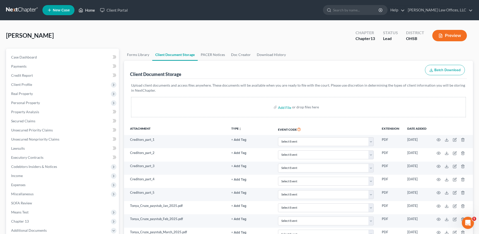
click at [87, 10] on link "Home" at bounding box center [86, 10] width 21 height 9
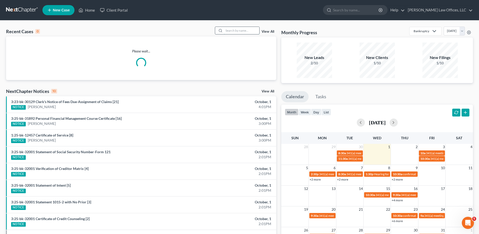
click at [231, 31] on input "search" at bounding box center [241, 30] width 35 height 7
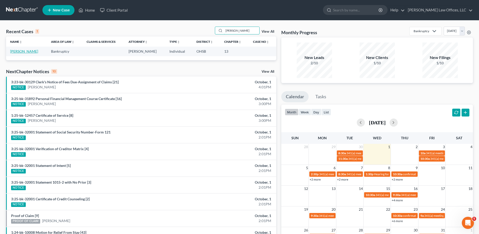
type input "[PERSON_NAME]"
click at [21, 52] on link "[PERSON_NAME]" at bounding box center [24, 51] width 28 height 4
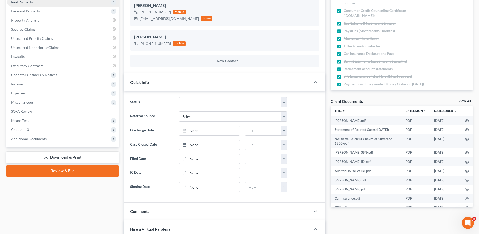
scroll to position [101, 0]
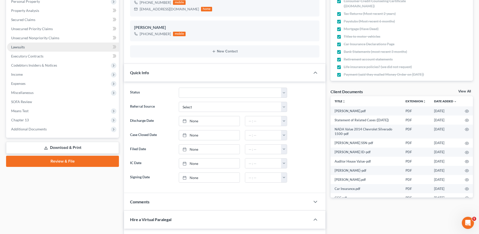
click at [25, 48] on link "Lawsuits" at bounding box center [63, 46] width 112 height 9
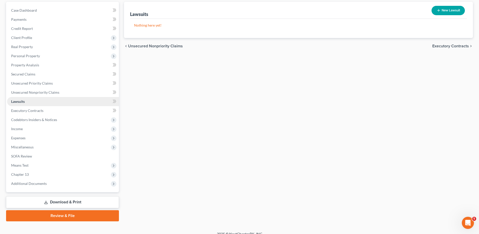
scroll to position [53, 0]
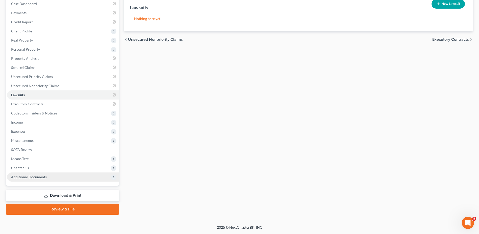
click at [30, 174] on span "Additional Documents" at bounding box center [63, 176] width 112 height 9
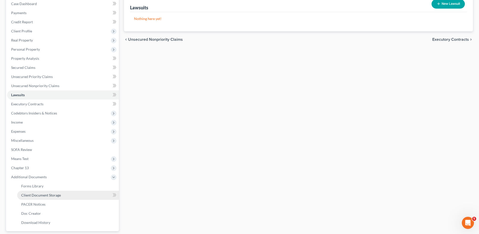
click at [36, 193] on span "Client Document Storage" at bounding box center [41, 195] width 40 height 4
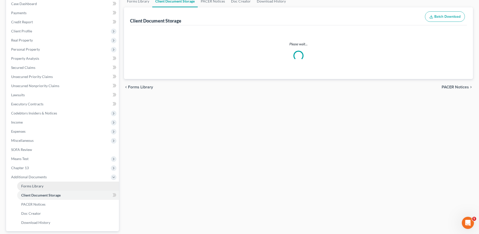
select select "7"
select select "52"
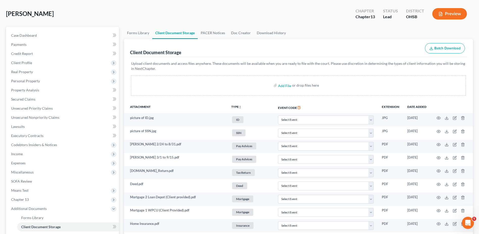
scroll to position [21, 0]
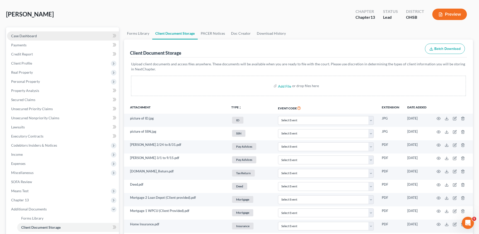
click at [29, 37] on span "Case Dashboard" at bounding box center [24, 36] width 26 height 4
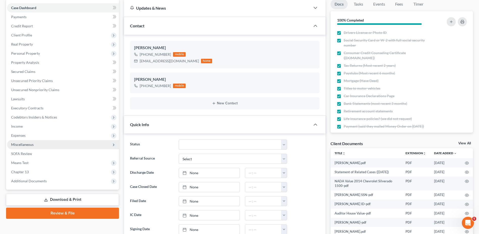
scroll to position [51, 0]
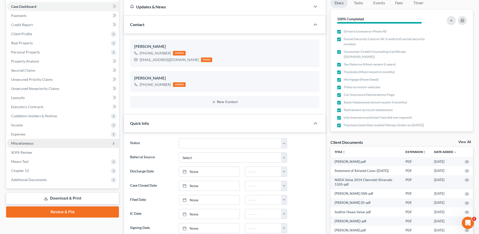
click at [22, 143] on span "Miscellaneous" at bounding box center [22, 143] width 22 height 4
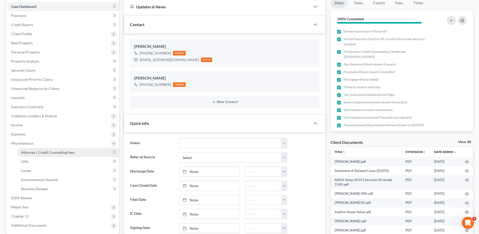
click at [33, 152] on span "Attorney / Credit Counseling Fees" at bounding box center [47, 152] width 53 height 4
select select "1"
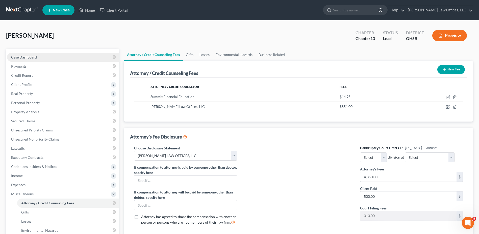
click at [29, 58] on span "Case Dashboard" at bounding box center [24, 57] width 26 height 4
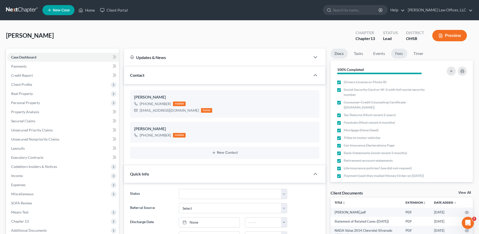
click at [396, 54] on link "Fees" at bounding box center [400, 54] width 16 height 10
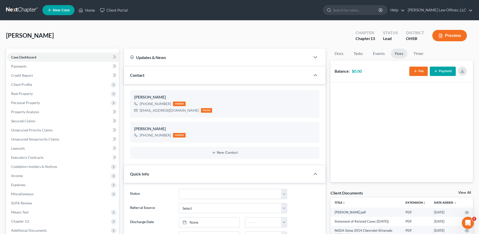
click at [418, 71] on button "Fee" at bounding box center [419, 70] width 18 height 9
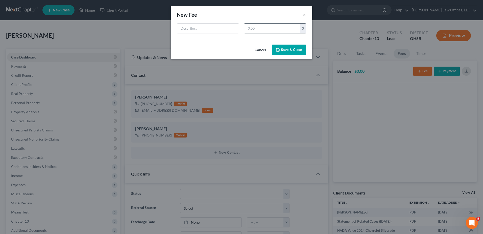
click at [283, 30] on input "text" at bounding box center [272, 29] width 56 height 10
type input "500"
click at [230, 25] on input "text" at bounding box center [208, 29] width 62 height 10
type input "Attorney Fee"
click at [295, 46] on button "Save & Close" at bounding box center [289, 49] width 34 height 11
